Goal: Book appointment/travel/reservation

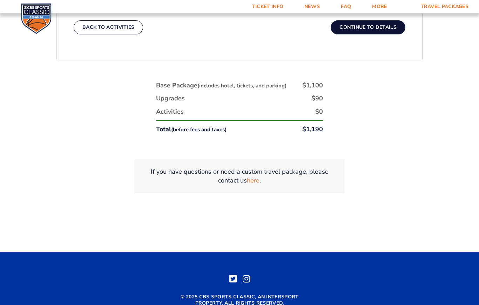
scroll to position [381, 0]
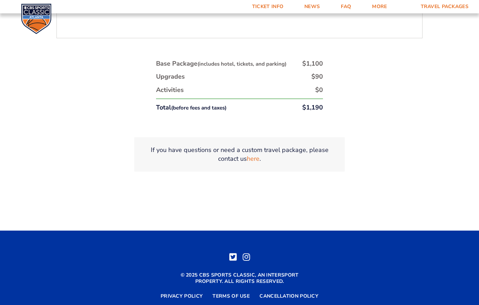
click at [438, 8] on link "Travel Packages" at bounding box center [445, 6] width 69 height 13
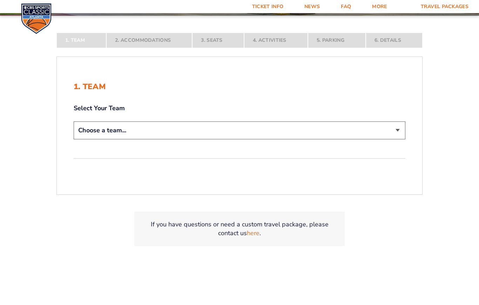
scroll to position [146, 0]
click at [133, 139] on select "Choose a team... [US_STATE] Wildcats [US_STATE] State Buckeyes [US_STATE] Tar H…" at bounding box center [240, 130] width 332 height 18
select select "12956"
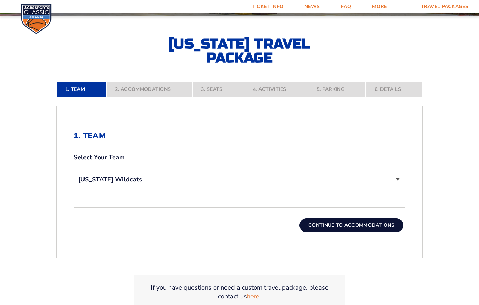
click at [360, 232] on button "Continue To Accommodations" at bounding box center [352, 225] width 104 height 14
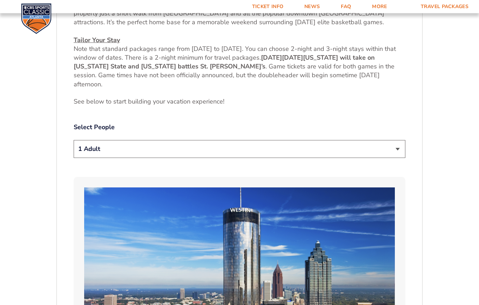
scroll to position [334, 0]
click at [398, 158] on select "1 Adult 2 Adults 3 Adults 4 Adults 2 Adults + 1 Child 2 Adults + 2 Children 2 A…" at bounding box center [240, 149] width 332 height 18
select select "3 Adults"
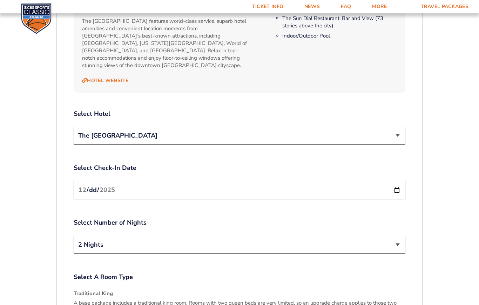
scroll to position [796, 0]
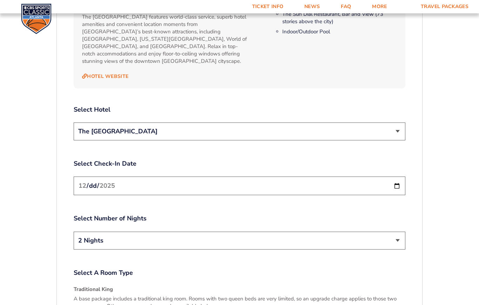
click at [283, 193] on input "[DATE]" at bounding box center [240, 186] width 332 height 19
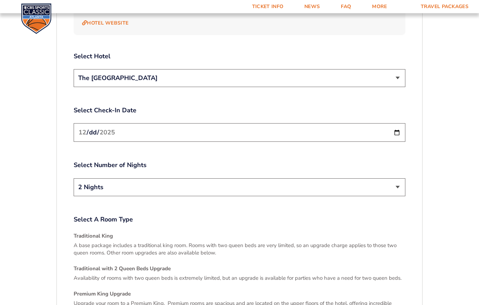
scroll to position [849, 0]
click at [397, 196] on select "2 Nights 3 Nights" at bounding box center [240, 187] width 332 height 18
select select "3 Nights"
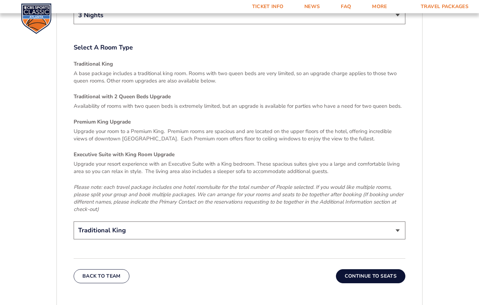
scroll to position [1022, 0]
click at [395, 237] on select "Traditional King Traditional with 2 Queen Beds Upgrade (+$45 per night) Premium…" at bounding box center [240, 230] width 332 height 18
select select "Traditional with 2 Queen Beds Upgrade"
click at [365, 283] on button "Continue To Seats" at bounding box center [371, 276] width 70 height 14
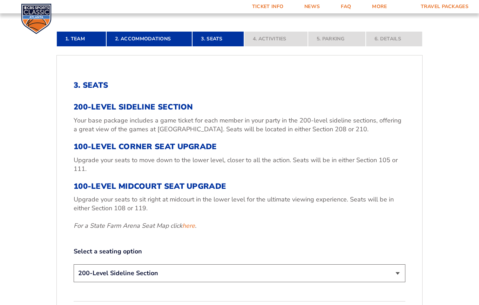
scroll to position [200, 0]
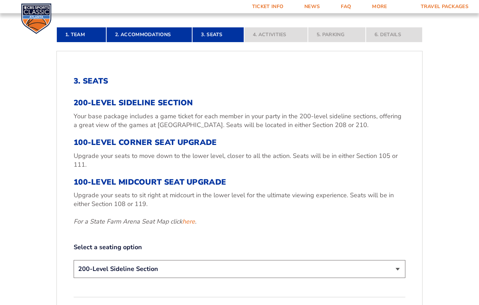
click at [183, 226] on link "here" at bounding box center [189, 222] width 13 height 9
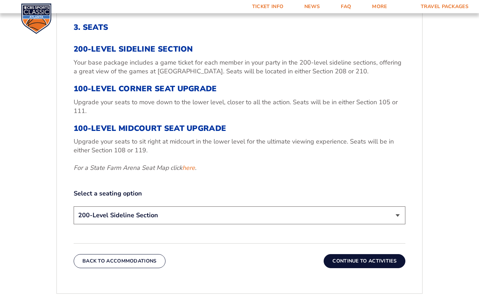
scroll to position [254, 0]
click at [393, 224] on select "200-Level Sideline Section 100-Level Corner Seat Upgrade (+$120 per person) 100…" at bounding box center [240, 215] width 332 height 18
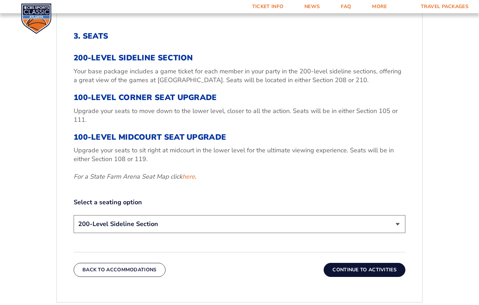
scroll to position [250, 0]
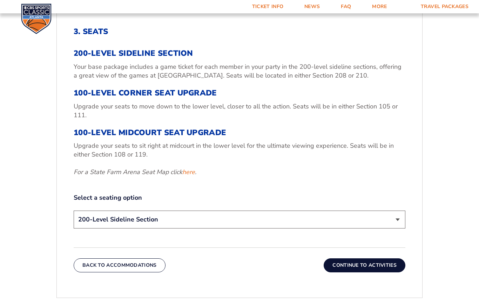
click at [396, 229] on select "200-Level Sideline Section 100-Level Corner Seat Upgrade (+$120 per person) 100…" at bounding box center [240, 220] width 332 height 18
select select "100-Level Midcourt Seat Upgrade"
click at [366, 272] on button "Continue To Activities" at bounding box center [365, 265] width 82 height 14
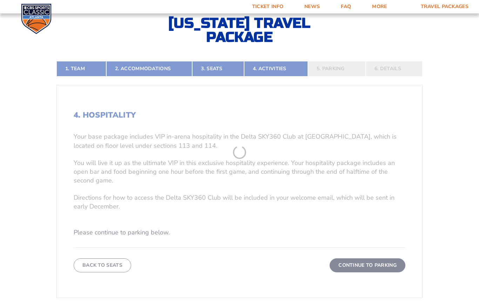
scroll to position [161, 0]
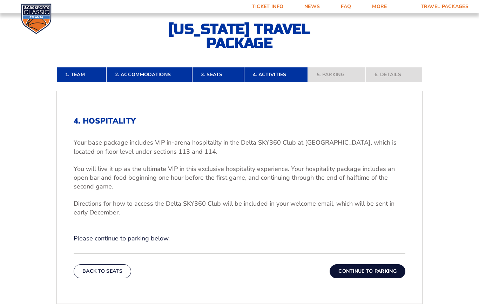
click at [368, 278] on button "Continue To Parking" at bounding box center [368, 271] width 76 height 14
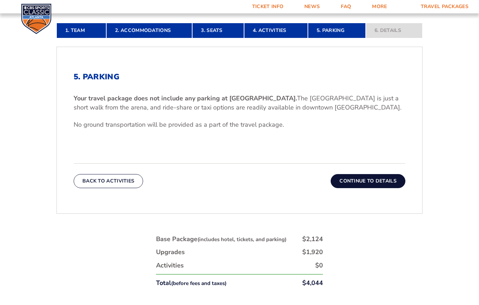
scroll to position [204, 0]
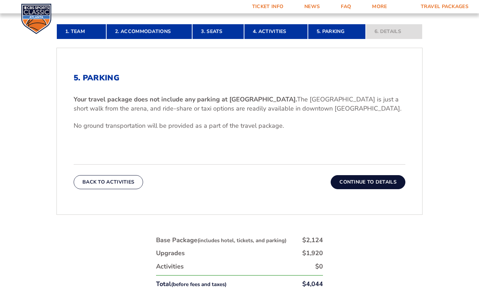
click at [160, 39] on link "2. Accommodations" at bounding box center [149, 31] width 86 height 15
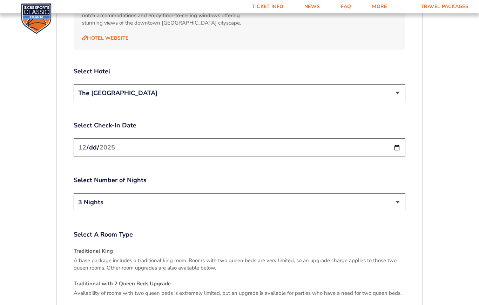
scroll to position [834, 0]
click at [395, 211] on select "2 Nights 3 Nights" at bounding box center [240, 202] width 332 height 18
select select "2 Nights"
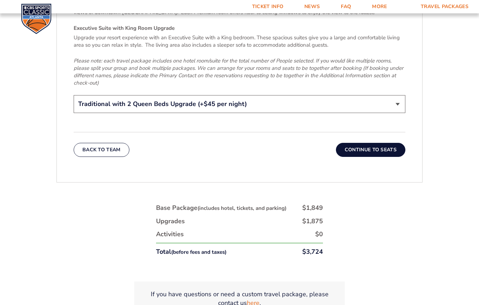
scroll to position [1147, 0]
click at [366, 157] on button "Continue To Seats" at bounding box center [371, 150] width 70 height 14
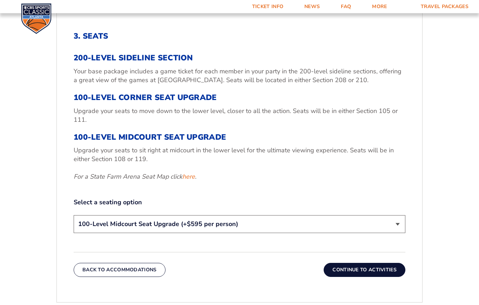
scroll to position [250, 0]
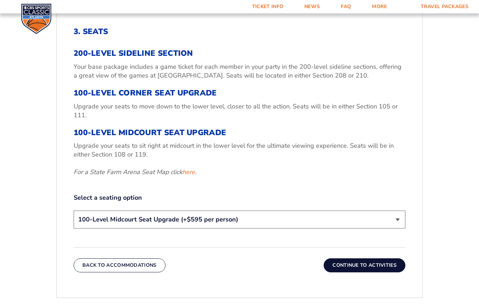
click at [410, 245] on div "3. Seats 200-Level Sideline Section Your base package includes a game ticket fo…" at bounding box center [240, 149] width 366 height 279
click at [397, 229] on select "200-Level Sideline Section 100-Level Corner Seat Upgrade (+$120 per person) 100…" at bounding box center [240, 220] width 332 height 18
select select "100-Level Corner Seat Upgrade"
click at [365, 272] on button "Continue To Activities" at bounding box center [365, 265] width 82 height 14
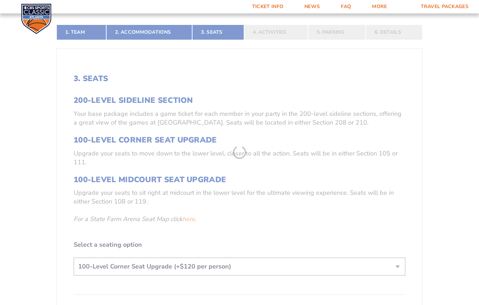
click at [367, 303] on form "[US_STATE] [US_STATE] Travel Package [US_STATE][GEOGRAPHIC_DATA] [US_STATE] Sta…" at bounding box center [239, 155] width 479 height 716
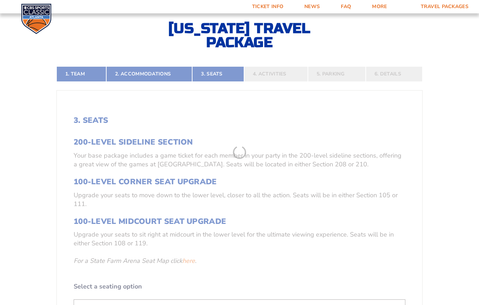
scroll to position [161, 0]
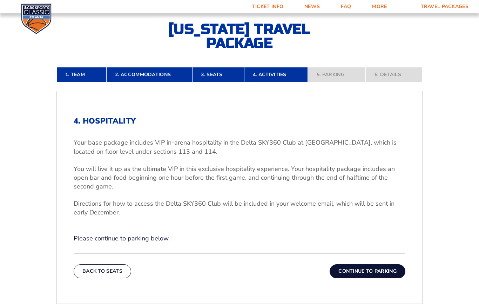
click at [220, 82] on link "3. Seats" at bounding box center [218, 74] width 52 height 15
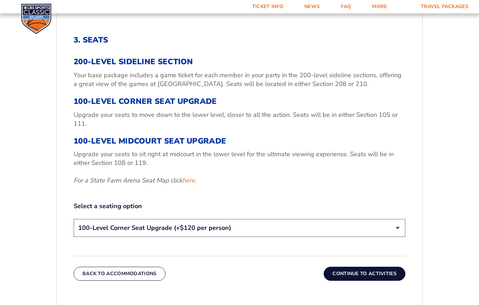
scroll to position [241, 0]
click at [190, 186] on link "here" at bounding box center [189, 181] width 13 height 9
